Goal: Find specific page/section: Find specific page/section

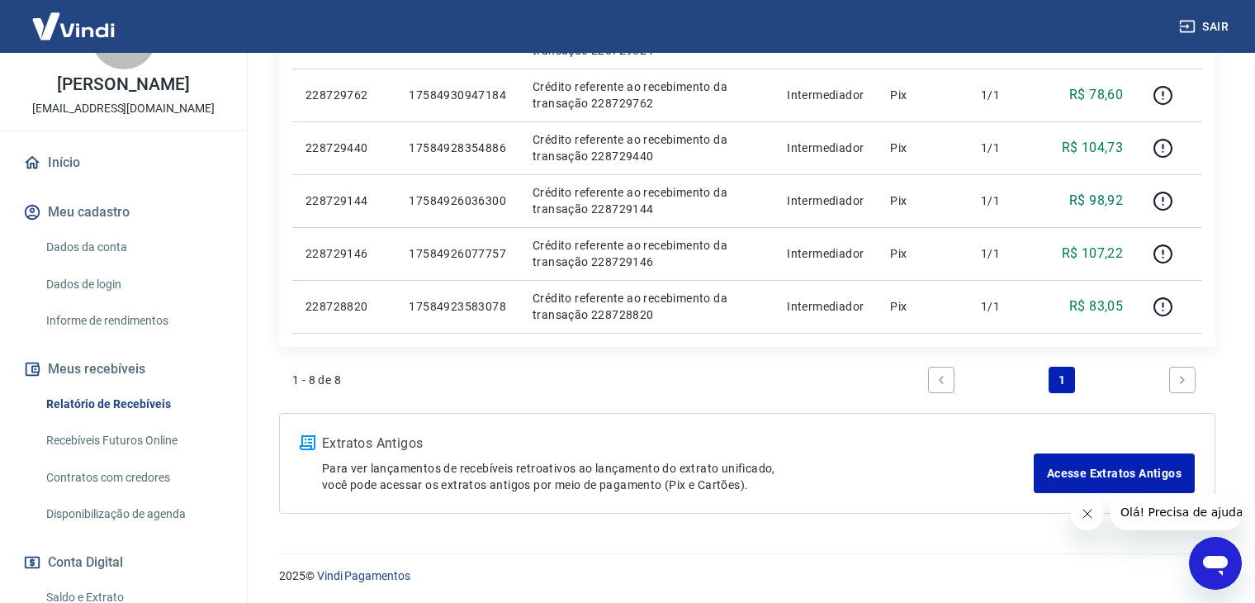
scroll to position [64, 0]
click at [138, 443] on link "Recebíveis Futuros Online" at bounding box center [133, 439] width 187 height 34
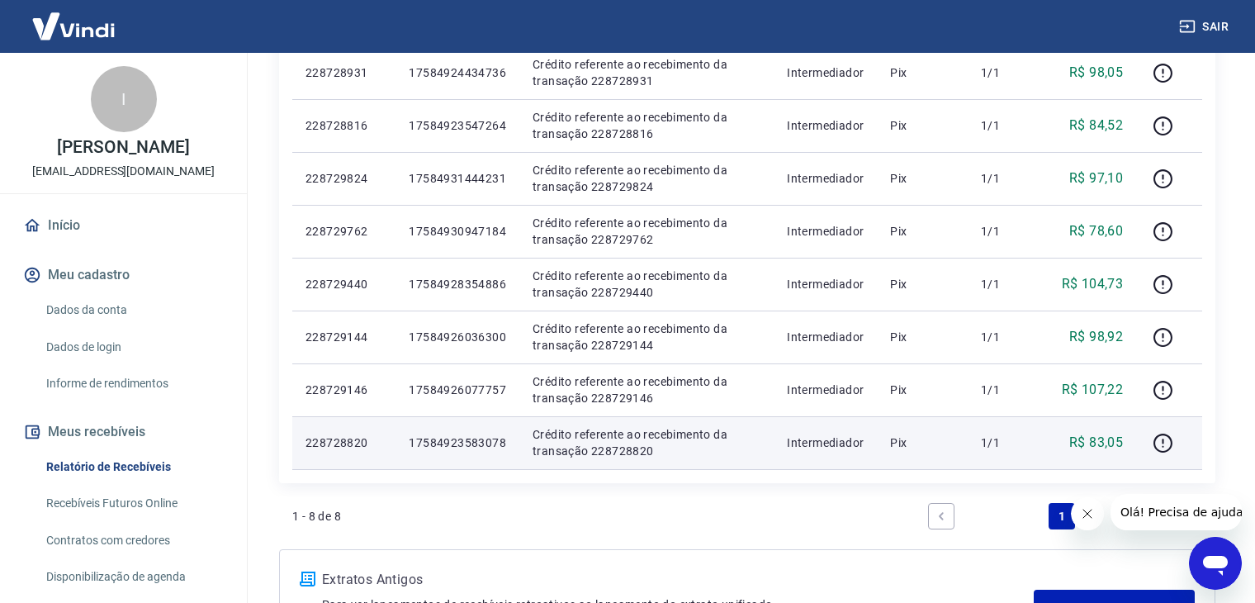
scroll to position [561, 0]
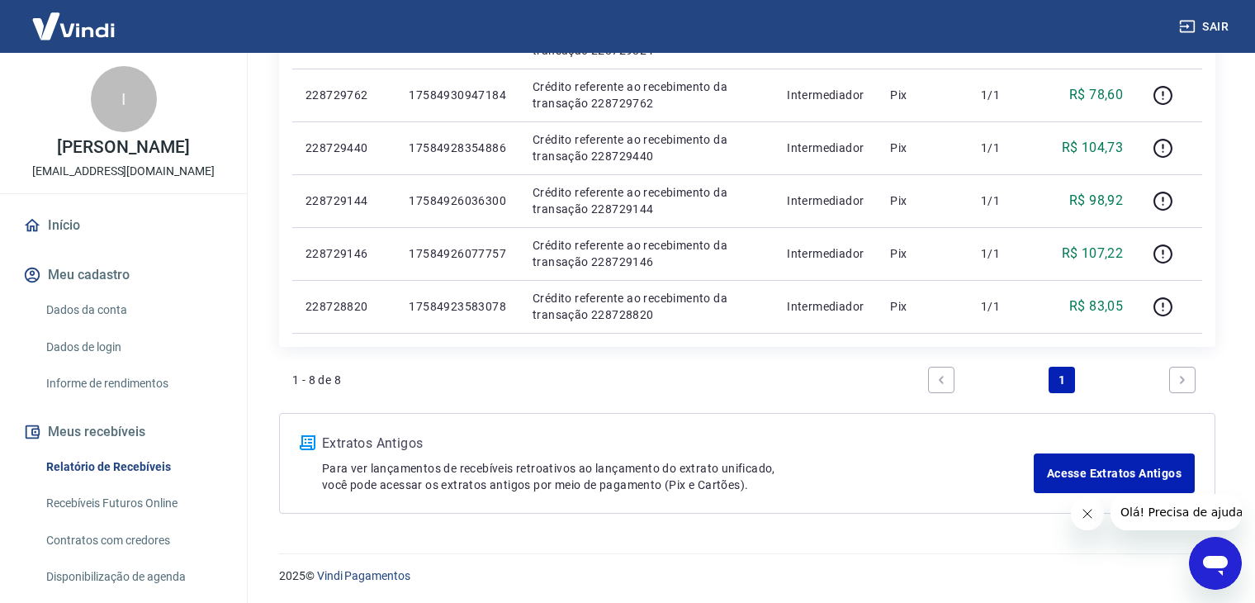
click at [1182, 372] on link "Next page" at bounding box center [1182, 380] width 26 height 26
click at [930, 377] on link "Previous page" at bounding box center [941, 380] width 26 height 26
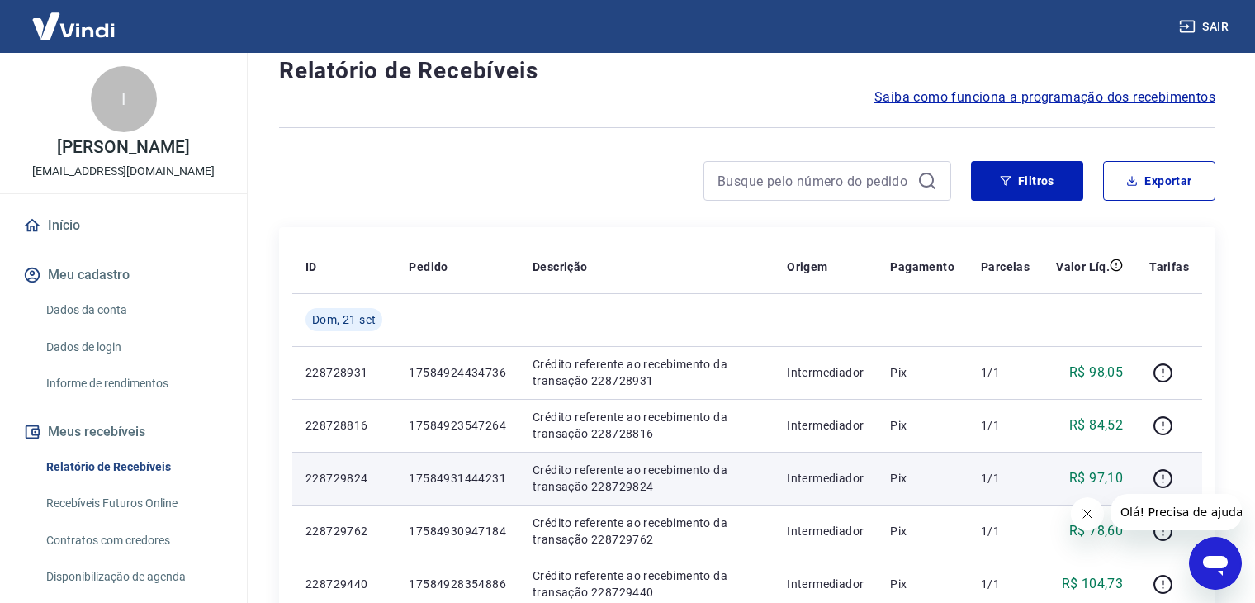
scroll to position [112, 0]
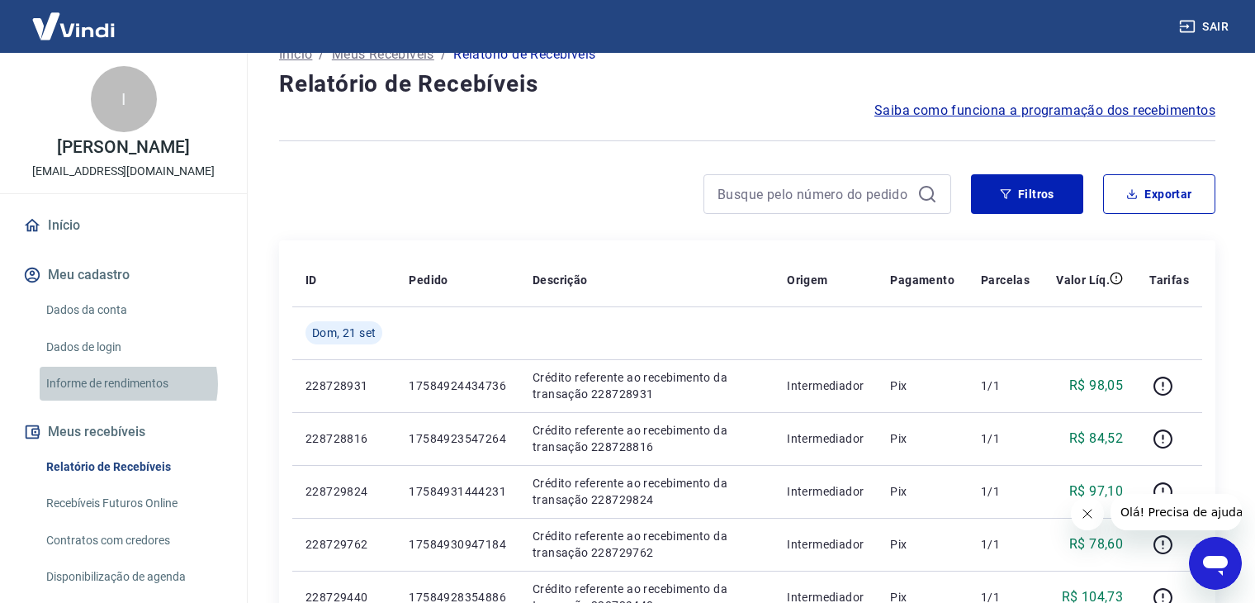
click at [124, 400] on link "Informe de rendimentos" at bounding box center [133, 384] width 187 height 34
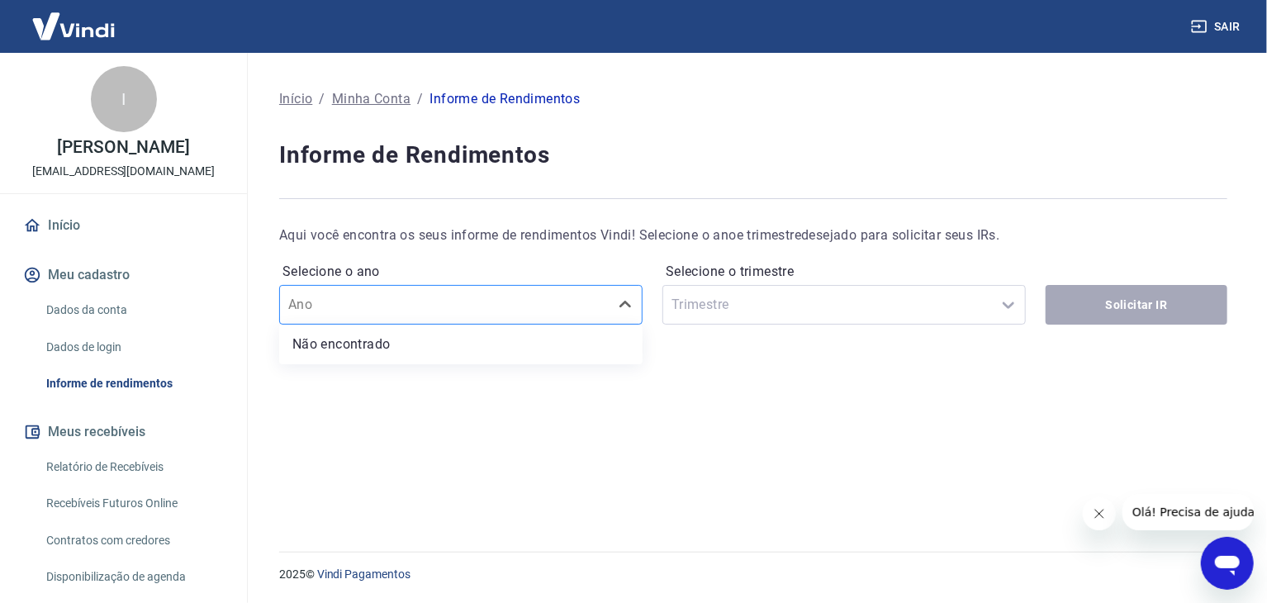
click at [382, 293] on div at bounding box center [444, 304] width 312 height 23
